Goal: Find contact information: Find contact information

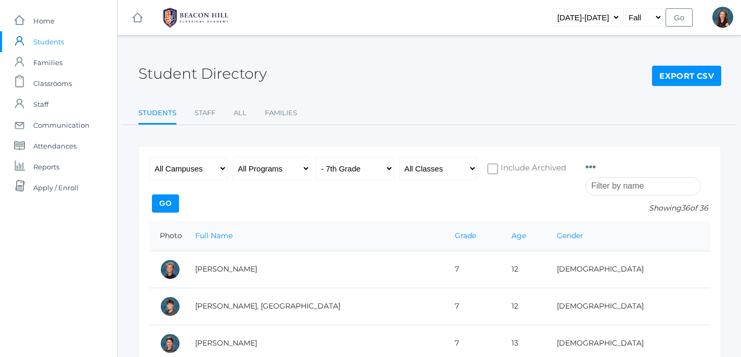
click at [53, 41] on span "Students" at bounding box center [48, 41] width 31 height 21
click at [632, 186] on input "search" at bounding box center [644, 186] width 116 height 18
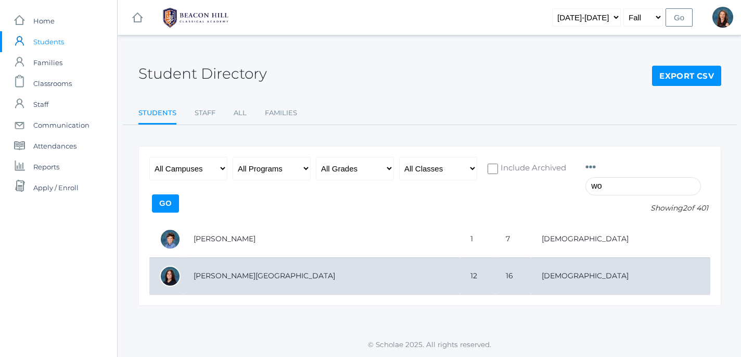
type input "wo"
click at [238, 275] on td "[PERSON_NAME][GEOGRAPHIC_DATA]" at bounding box center [321, 275] width 277 height 37
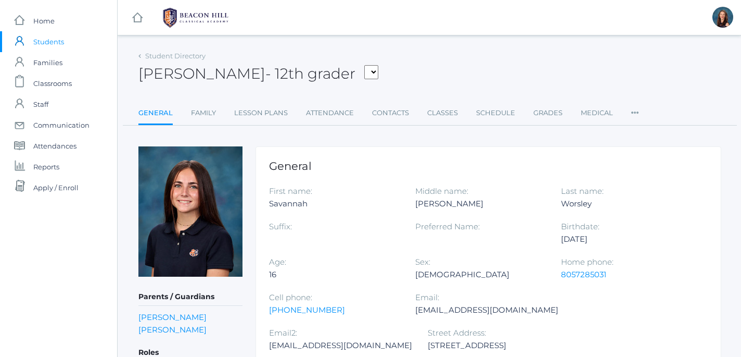
click at [331, 79] on span "- 12th grader" at bounding box center [310, 74] width 90 height 18
click at [364, 65] on select "[PERSON_NAME], [PERSON_NAME], [PERSON_NAME], [PERSON_NAME], [PERSON_NAME], [PER…" at bounding box center [371, 72] width 14 height 14
select select "2014"
click option "[PERSON_NAME]" at bounding box center [0, 0] width 0 height 0
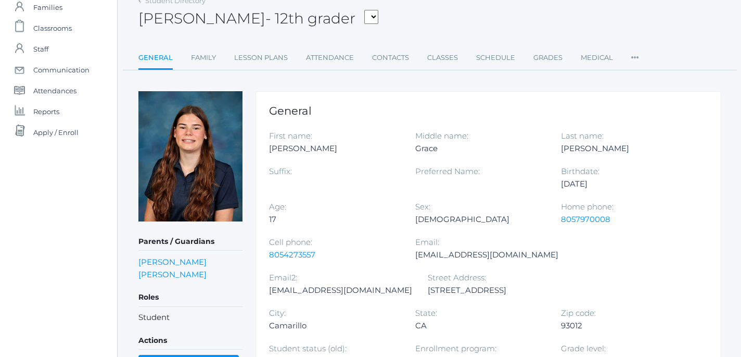
scroll to position [71, 0]
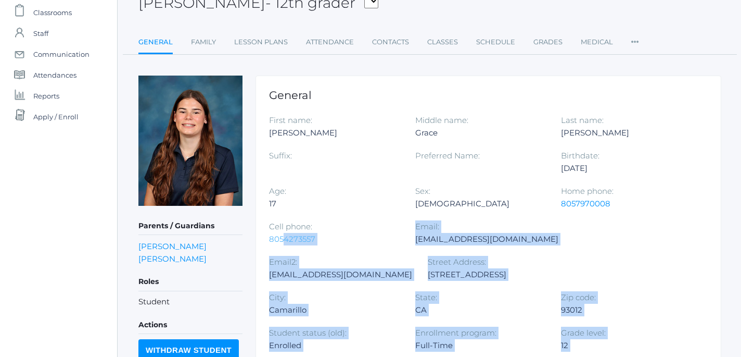
drag, startPoint x: 267, startPoint y: 241, endPoint x: 283, endPoint y: 242, distance: 16.2
click at [338, 249] on div "Cell phone: 8054273557" at bounding box center [342, 237] width 146 height 35
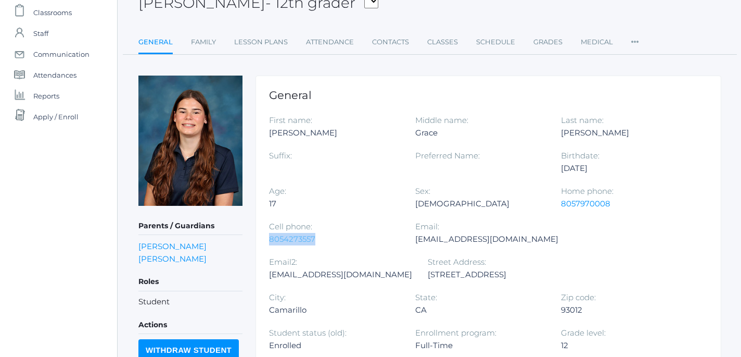
drag, startPoint x: 320, startPoint y: 237, endPoint x: 270, endPoint y: 239, distance: 49.5
click at [270, 239] on div "8054273557" at bounding box center [334, 239] width 131 height 12
copy link "8054273557"
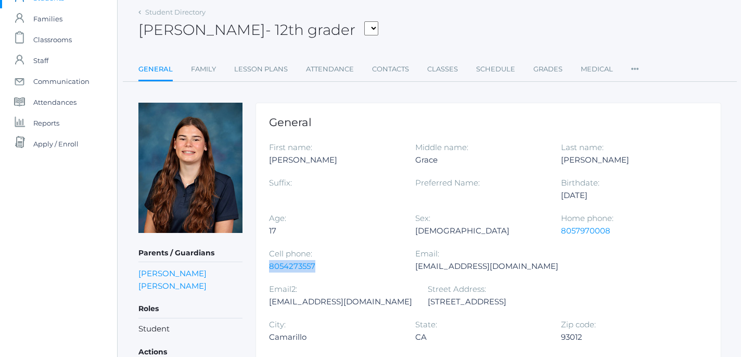
scroll to position [27, 0]
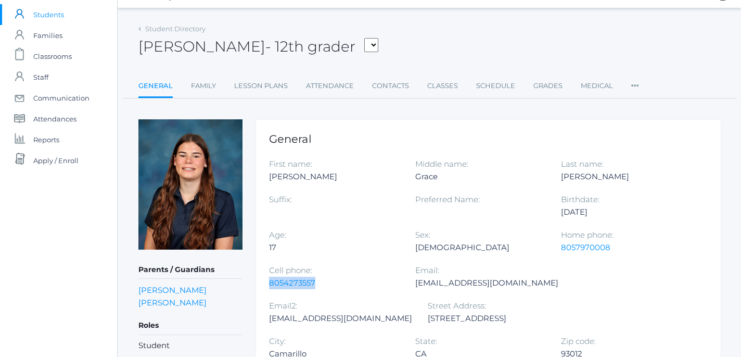
click at [364, 38] on select "[PERSON_NAME], [PERSON_NAME], [PERSON_NAME], [PERSON_NAME], [PERSON_NAME], [PER…" at bounding box center [371, 45] width 14 height 14
select select "2020"
click option "[PERSON_NAME]" at bounding box center [0, 0] width 0 height 0
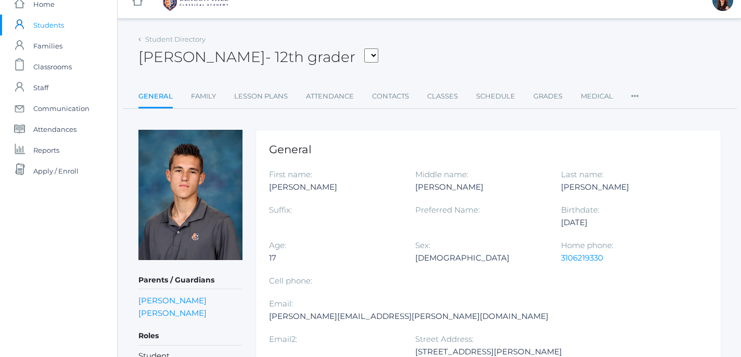
scroll to position [17, 0]
click at [364, 48] on select "[PERSON_NAME], [PERSON_NAME], [PERSON_NAME], [PERSON_NAME], [PERSON_NAME], [PER…" at bounding box center [371, 55] width 14 height 14
select select "843"
click option "[PERSON_NAME]" at bounding box center [0, 0] width 0 height 0
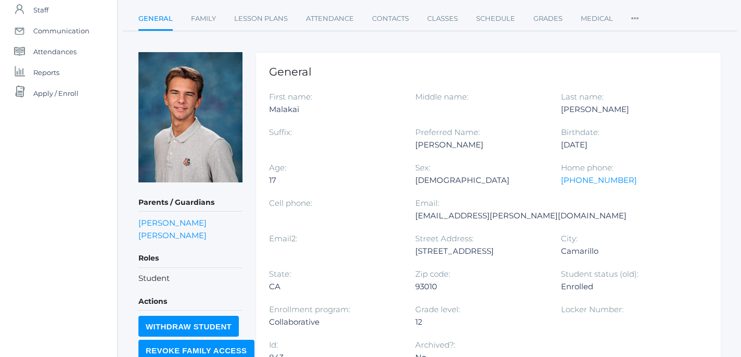
scroll to position [99, 0]
